Goal: Check status: Check status

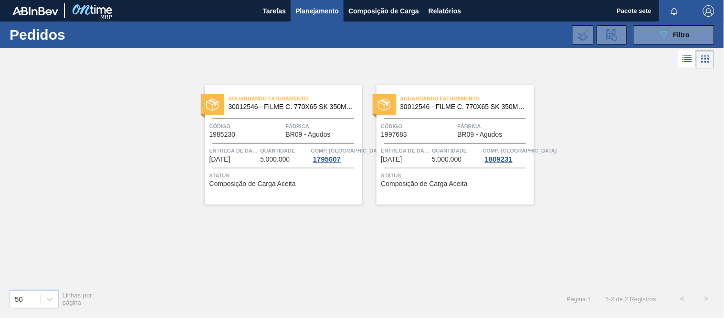
drag, startPoint x: 668, startPoint y: 36, endPoint x: 657, endPoint y: 45, distance: 15.0
click at [668, 36] on icon "089F7B8B-B2A5-4AFE-B5C0-19BA573D28AC" at bounding box center [663, 34] width 11 height 11
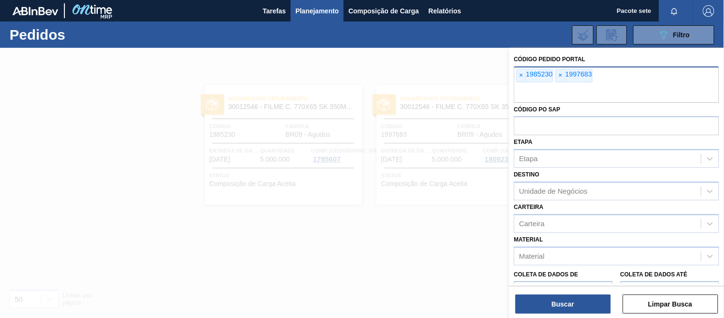
click at [625, 86] on input "text" at bounding box center [616, 94] width 205 height 18
type input "1997683"
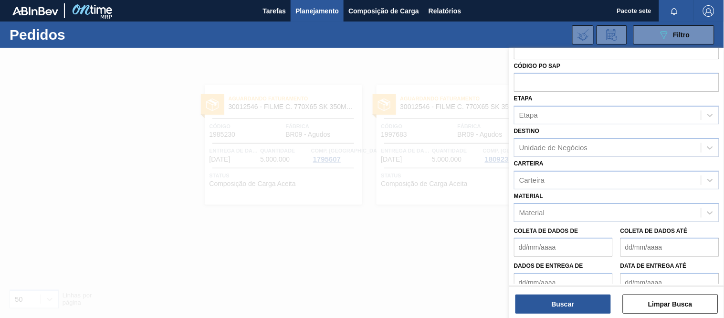
scroll to position [101, 0]
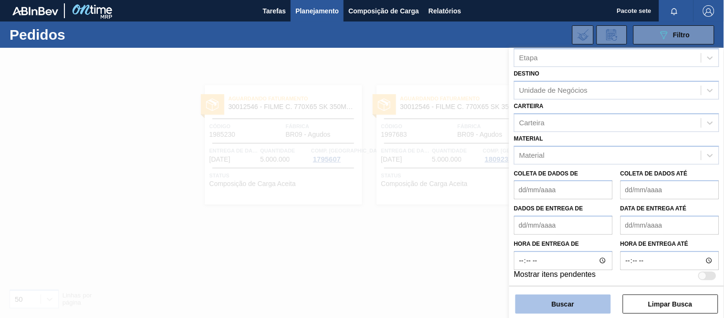
click at [568, 309] on button "Buscar" at bounding box center [563, 303] width 95 height 19
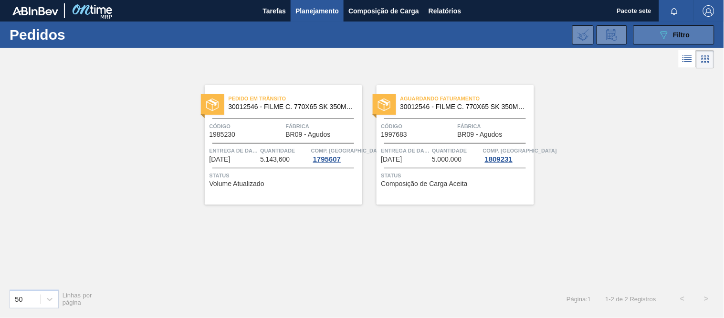
click at [669, 35] on icon "089F7B8B-B2A5-4AFE-B5C0-19BA573D28AC" at bounding box center [663, 34] width 11 height 11
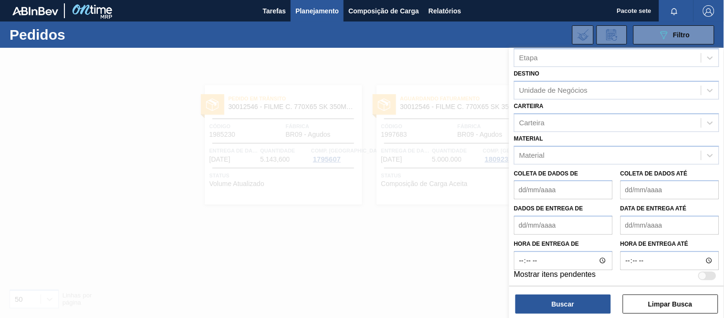
scroll to position [0, 0]
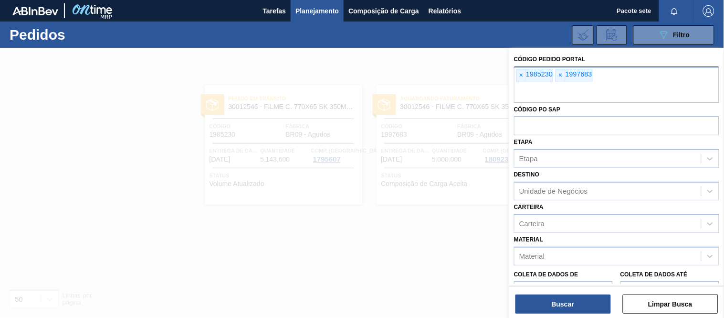
click at [617, 76] on div "× 1985230 × 1997683" at bounding box center [616, 84] width 205 height 36
type input "1997683"
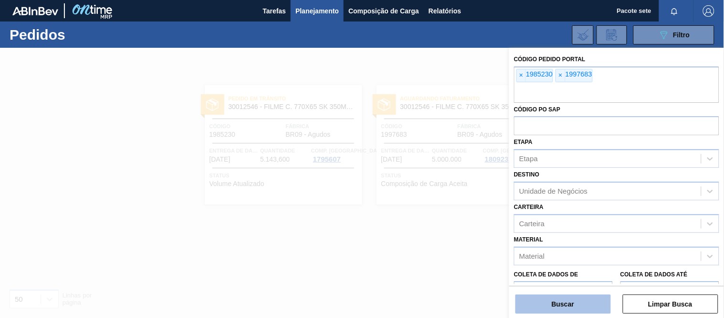
click at [571, 309] on button "Buscar" at bounding box center [563, 303] width 95 height 19
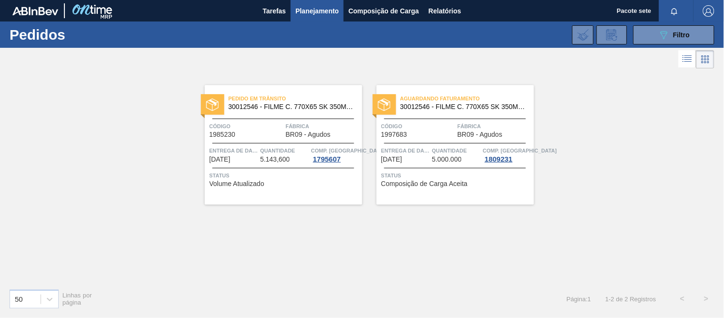
click at [425, 139] on div "Aguardando Faturamento 30012546 - FILME C. 770X65 SK 350ML C12 429 Código 19976…" at bounding box center [456, 144] width 158 height 119
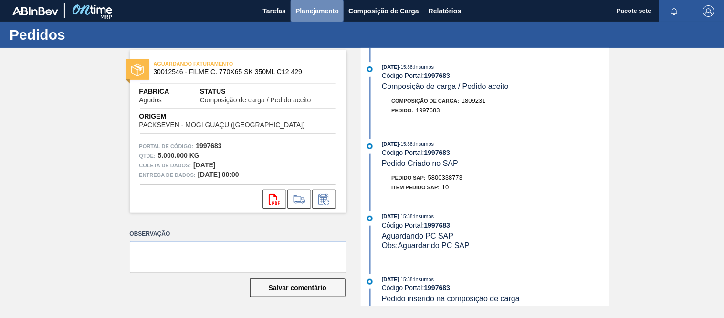
click at [317, 17] on button "Planejamento" at bounding box center [317, 10] width 53 height 21
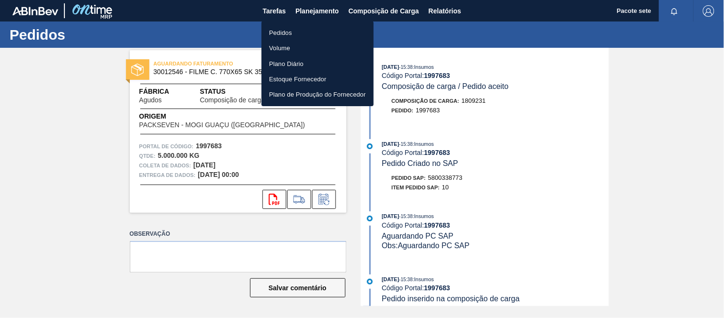
click at [290, 31] on font "Pedidos" at bounding box center [280, 32] width 23 height 7
